Goal: Transaction & Acquisition: Subscribe to service/newsletter

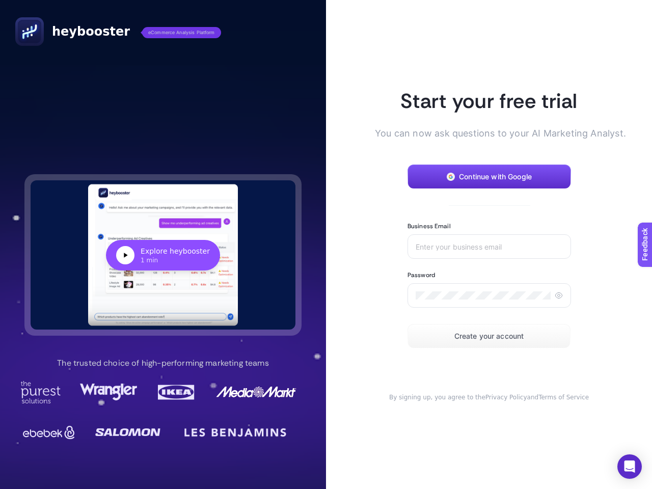
click at [326, 244] on article "Start your free trial You can now ask questions to your AI Marketing Analyst. C…" at bounding box center [489, 244] width 326 height 489
click at [163, 255] on div "Explore heybooster" at bounding box center [174, 251] width 69 height 10
click at [489, 177] on span "Continue with Google" at bounding box center [495, 177] width 73 height 8
click at [489, 246] on input "Business Email" at bounding box center [488, 246] width 147 height 8
click at [558, 295] on icon at bounding box center [558, 295] width 8 height 8
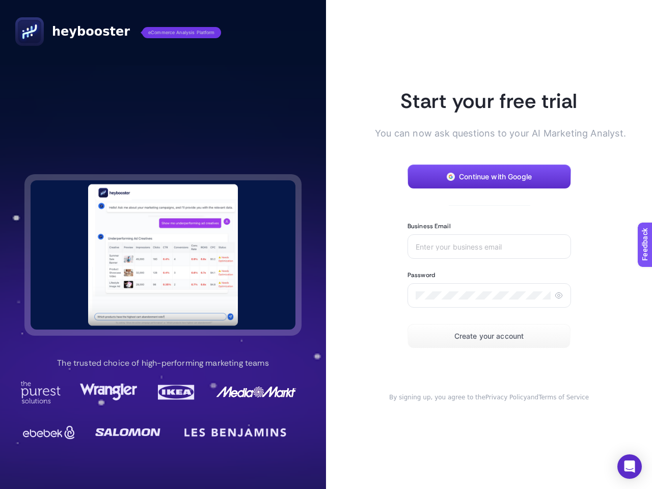
click at [489, 336] on span "Create your account" at bounding box center [489, 336] width 70 height 8
click at [629, 466] on icon "Open Intercom Messenger" at bounding box center [629, 466] width 11 height 12
